Goal: Task Accomplishment & Management: Use online tool/utility

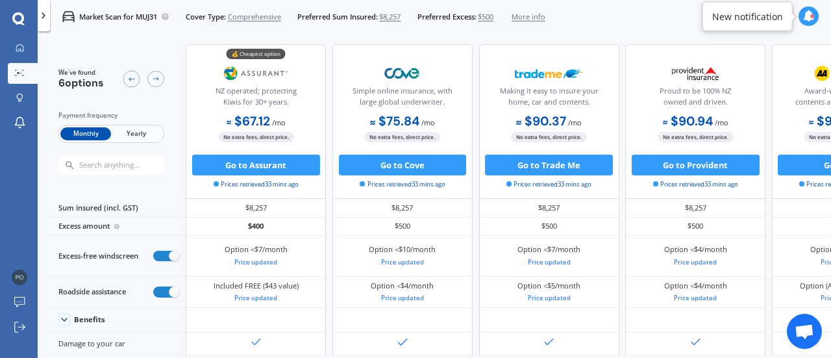
scroll to position [744, 45]
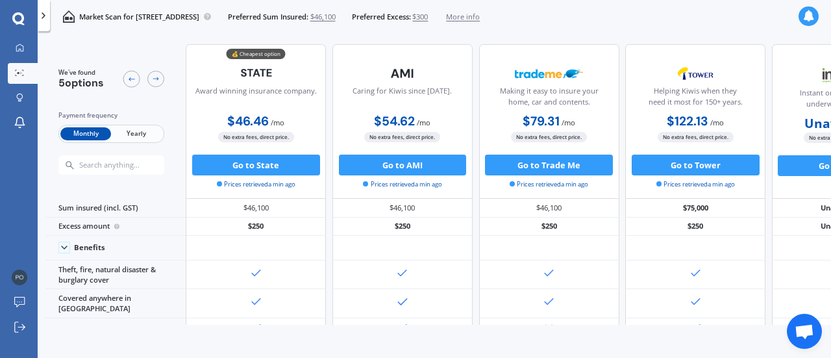
click at [336, 18] on span "$46,100" at bounding box center [322, 17] width 25 height 10
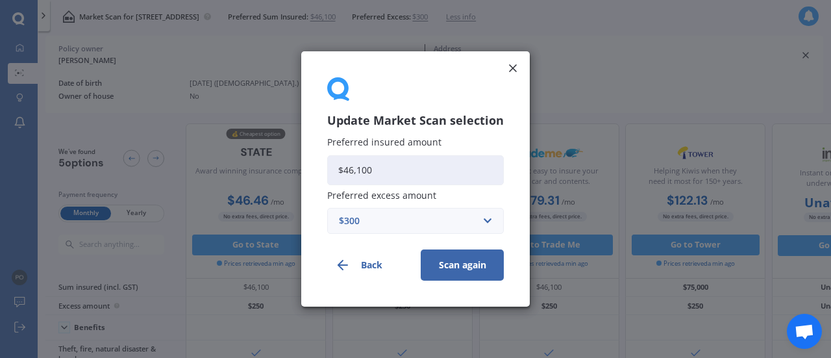
click at [381, 172] on input "$46,100" at bounding box center [415, 170] width 177 height 30
type input "$49,000"
click at [462, 264] on button "Scan again" at bounding box center [462, 264] width 83 height 31
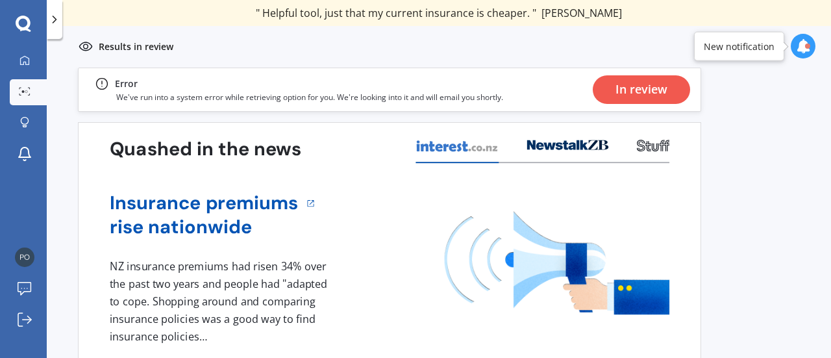
click at [805, 47] on icon at bounding box center [803, 46] width 14 height 14
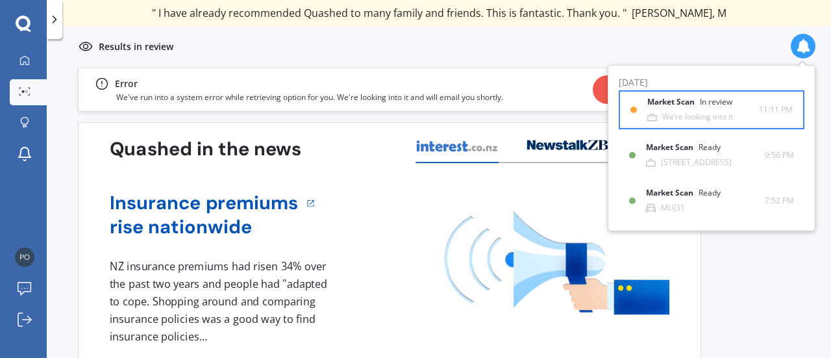
click at [729, 111] on div "Market Scan In review" at bounding box center [697, 104] width 101 height 14
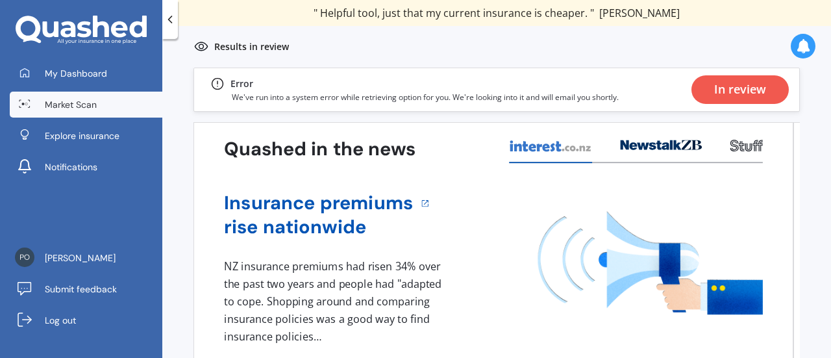
click at [758, 94] on div "In review" at bounding box center [740, 89] width 52 height 29
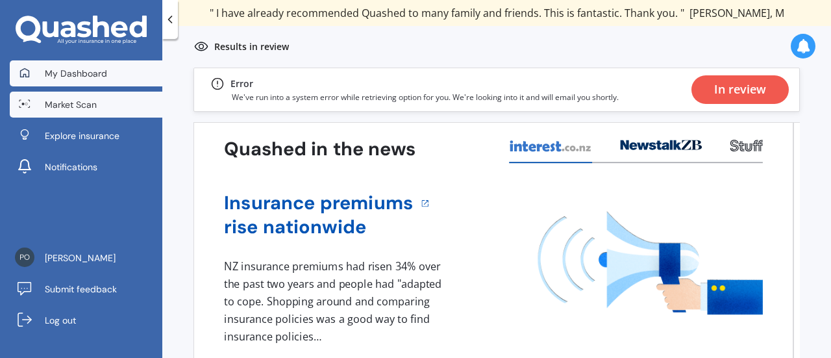
click at [92, 77] on span "My Dashboard" at bounding box center [76, 73] width 62 height 13
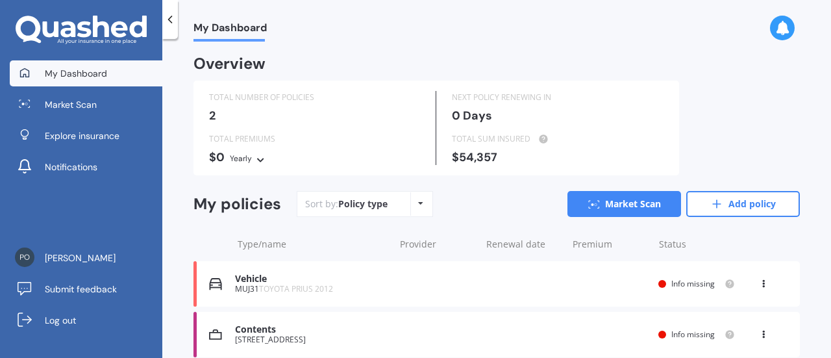
scroll to position [53, 0]
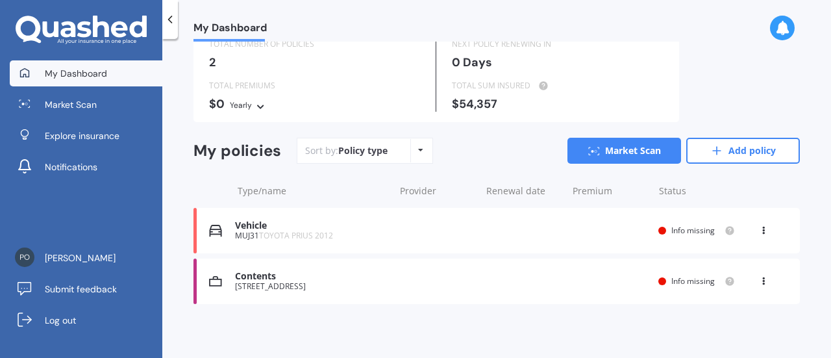
click at [759, 281] on icon at bounding box center [763, 279] width 9 height 8
click at [757, 281] on div "View option" at bounding box center [735, 280] width 129 height 23
click at [263, 275] on div "Contents" at bounding box center [311, 276] width 153 height 11
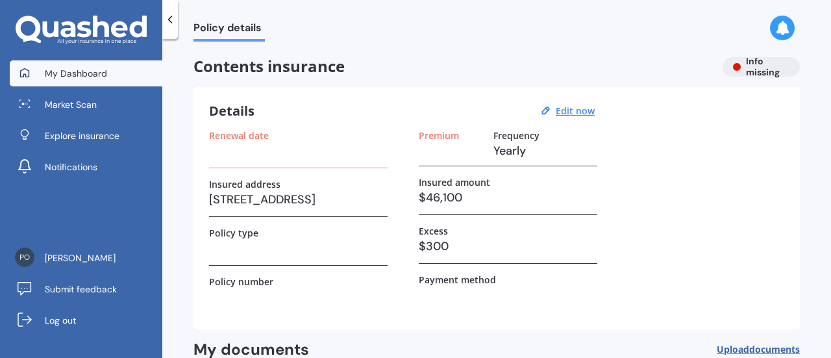
click at [53, 75] on span "My Dashboard" at bounding box center [76, 73] width 62 height 13
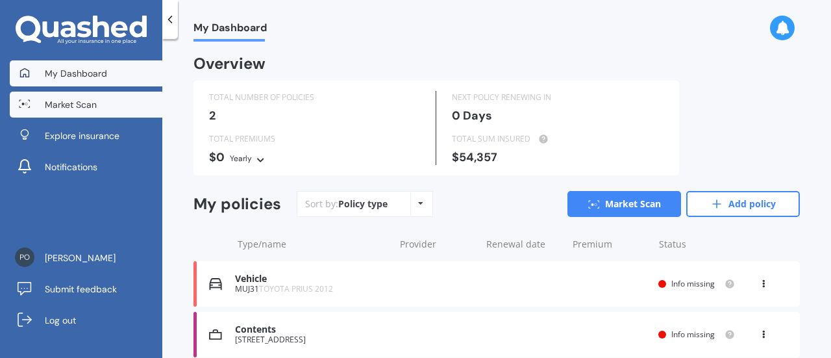
click at [78, 101] on span "Market Scan" at bounding box center [71, 104] width 52 height 13
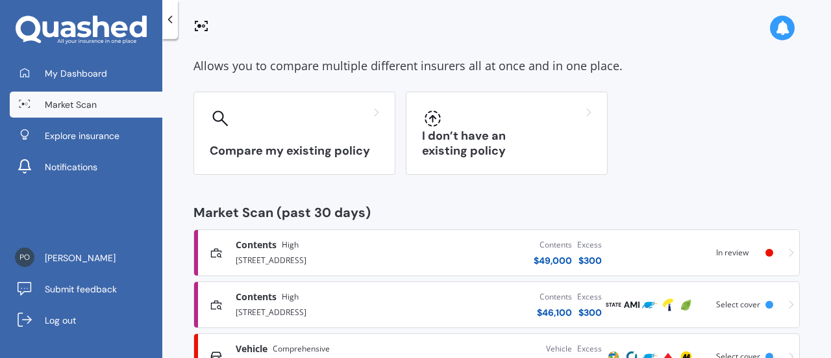
scroll to position [109, 0]
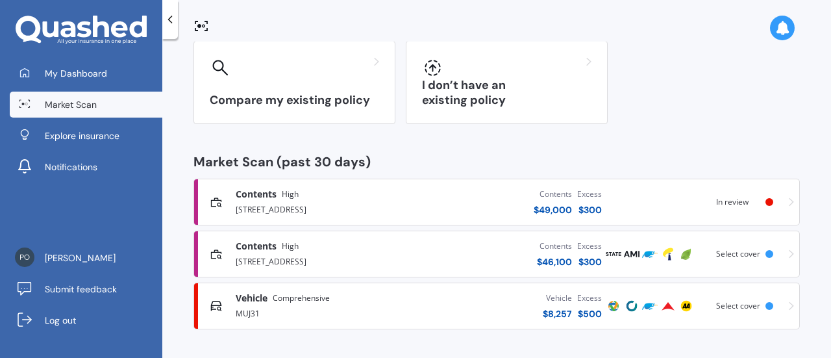
click at [423, 253] on div "Contents $ 46,100 Excess $ 300" at bounding box center [505, 253] width 197 height 39
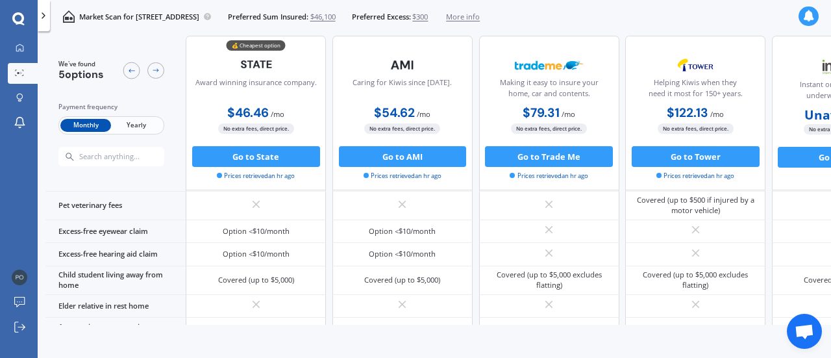
scroll to position [859, 0]
